Goal: Find specific page/section

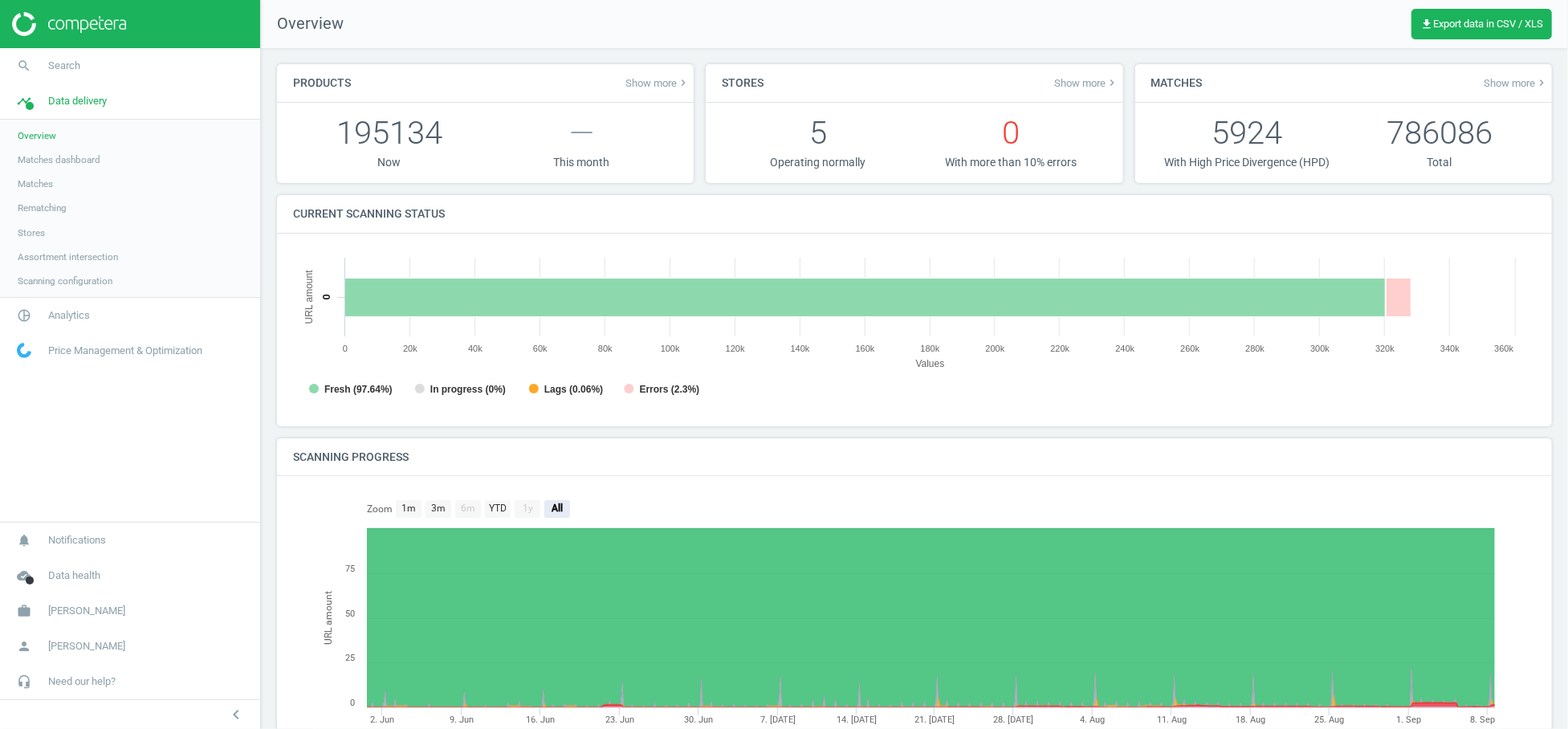
scroll to position [349, 1257]
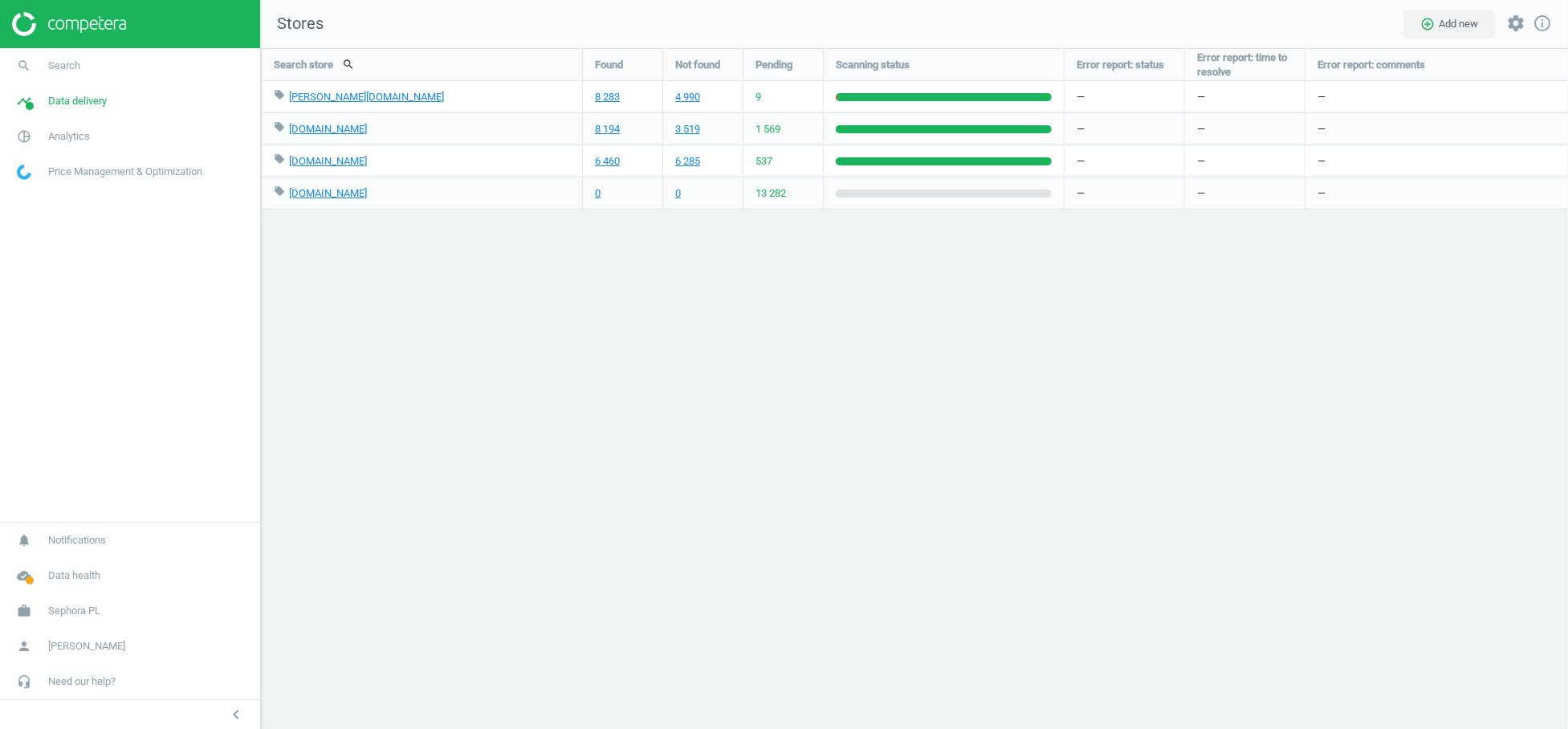
scroll to position [708, 1335]
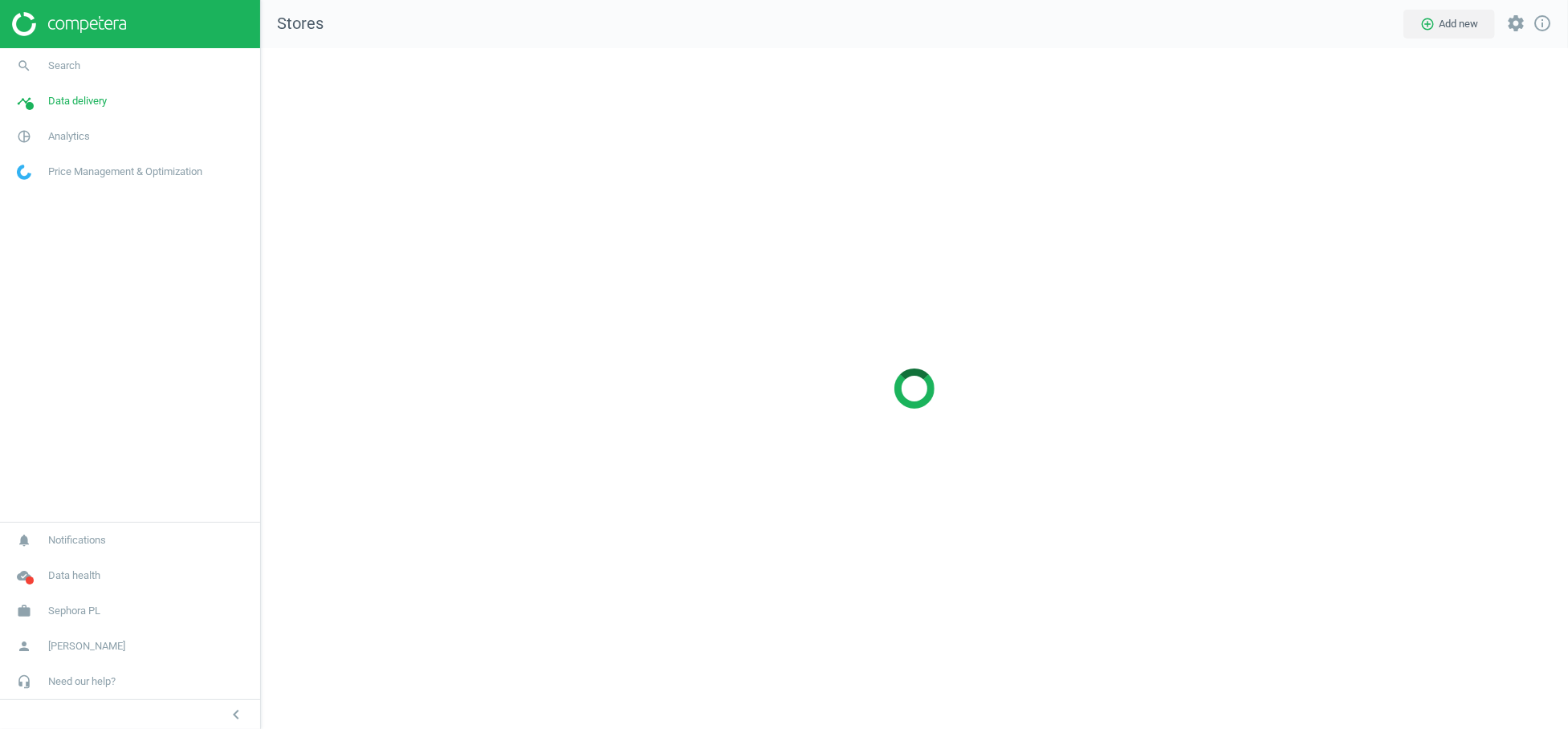
scroll to position [708, 1335]
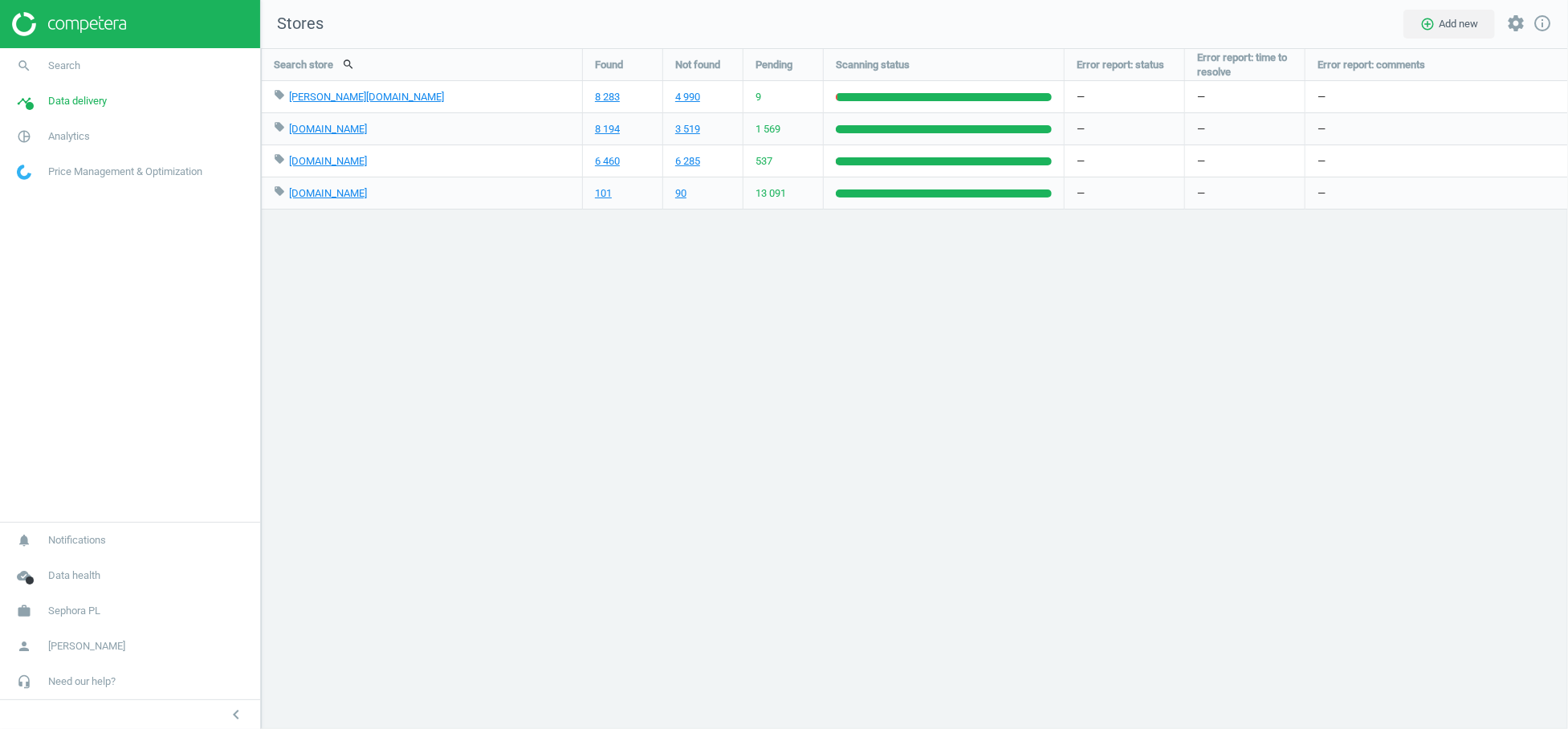
click at [769, 193] on span "13 091" at bounding box center [771, 193] width 30 height 14
